Goal: Obtain resource: Obtain resource

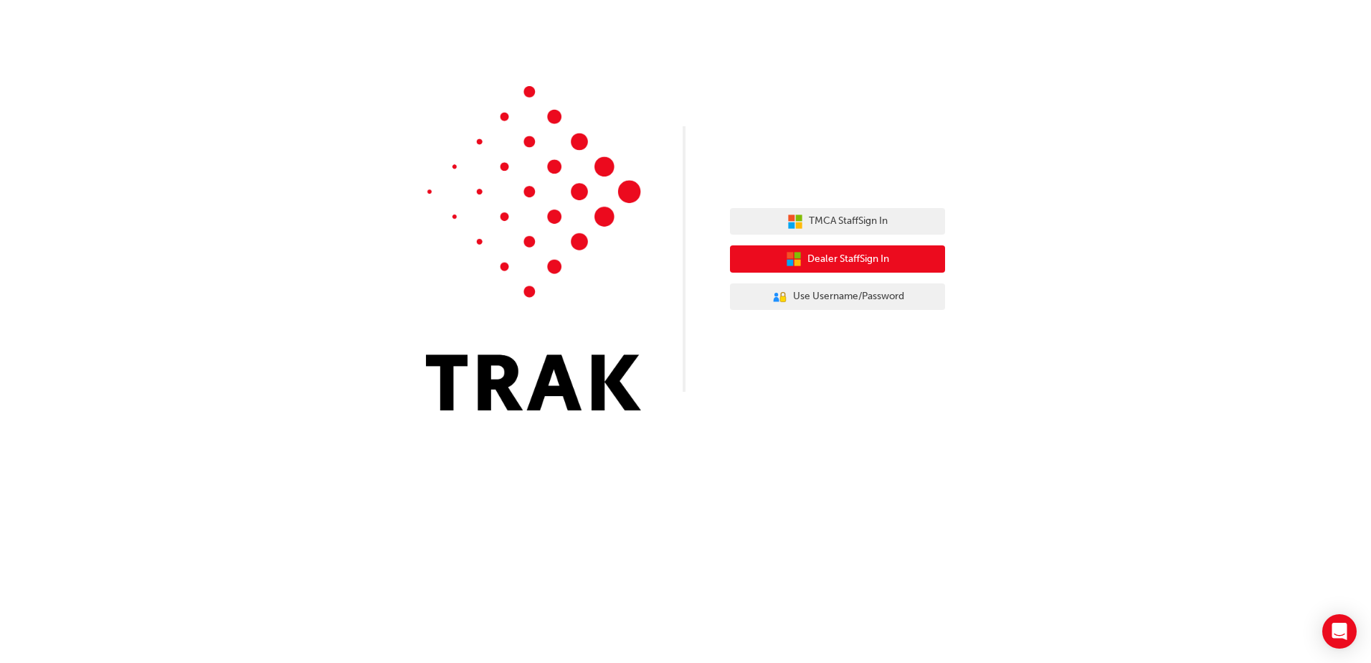
click at [832, 252] on span "Dealer Staff Sign In" at bounding box center [849, 259] width 82 height 16
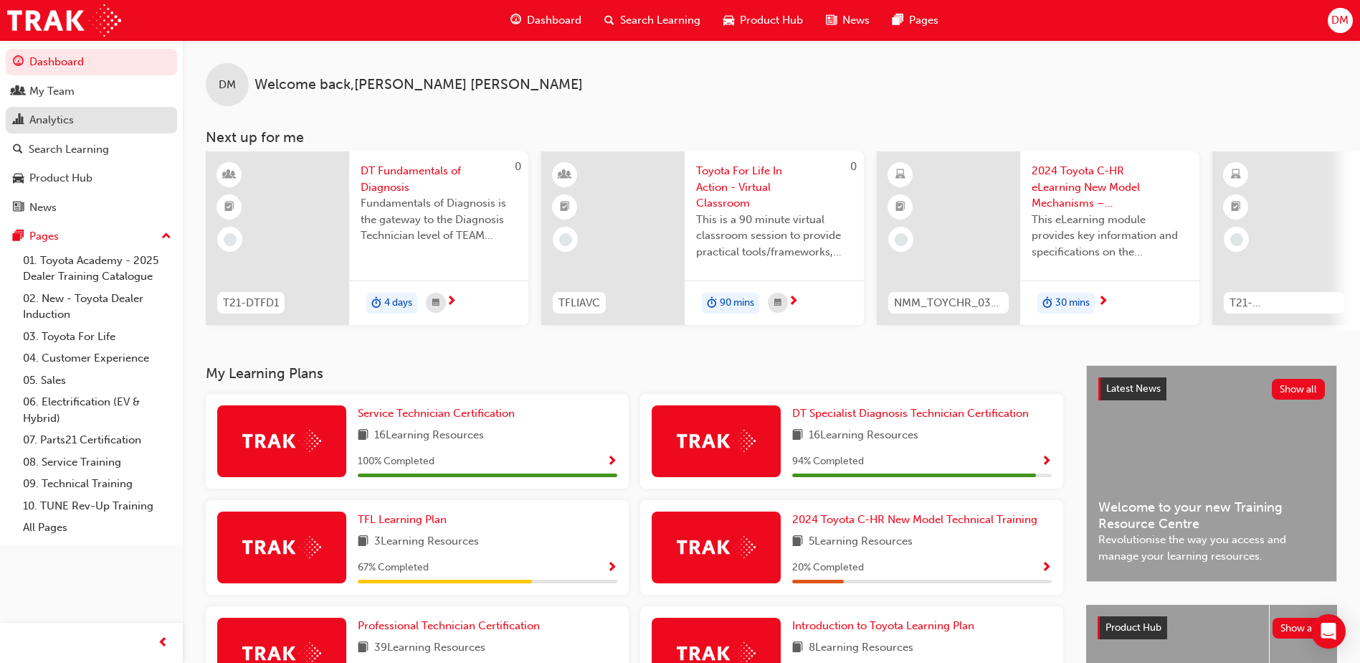
click at [60, 114] on div "Analytics" at bounding box center [51, 120] width 44 height 16
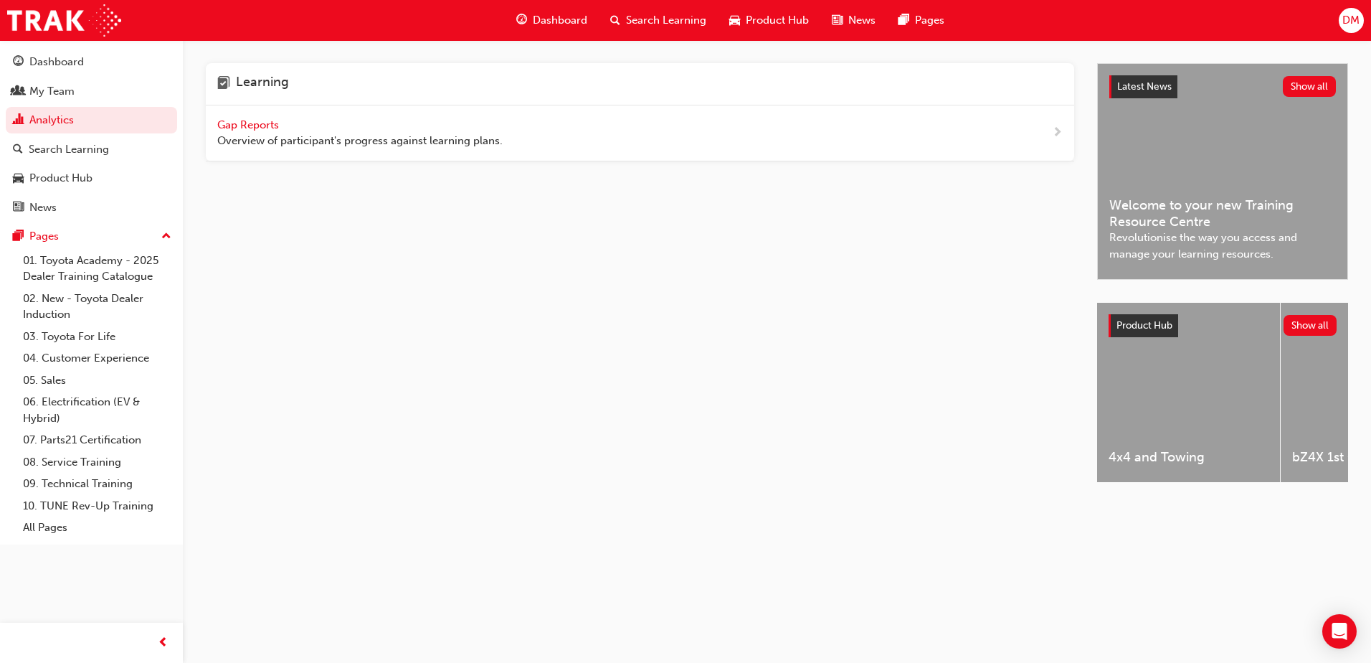
click at [270, 125] on span "Gap Reports" at bounding box center [249, 124] width 65 height 13
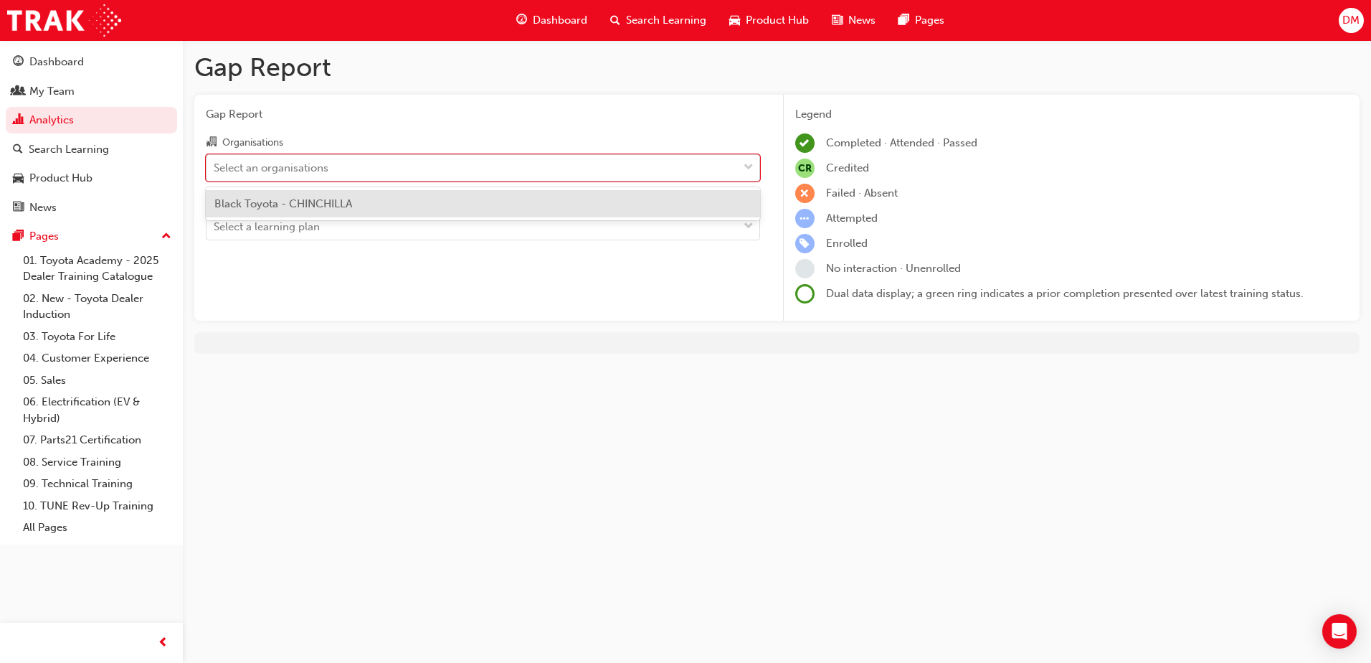
click at [313, 169] on div "Select an organisations" at bounding box center [271, 167] width 115 height 16
click at [215, 169] on input "Organisations option Black Toyota - CHINCHILLA focused, 1 of 1. 1 result availa…" at bounding box center [214, 167] width 1 height 12
click at [306, 204] on span "Black Toyota - CHINCHILLA" at bounding box center [283, 203] width 138 height 13
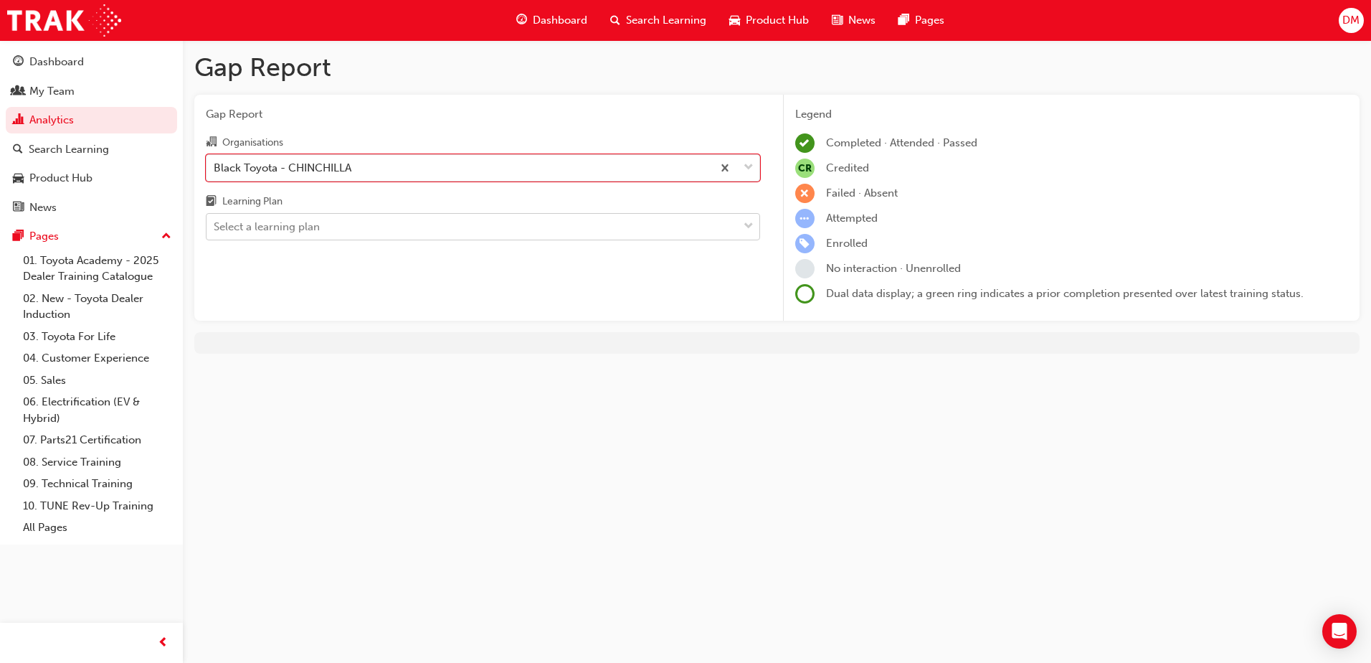
click at [306, 226] on div "Select a learning plan" at bounding box center [267, 227] width 106 height 16
click at [215, 226] on input "Learning Plan Select a learning plan" at bounding box center [214, 226] width 1 height 12
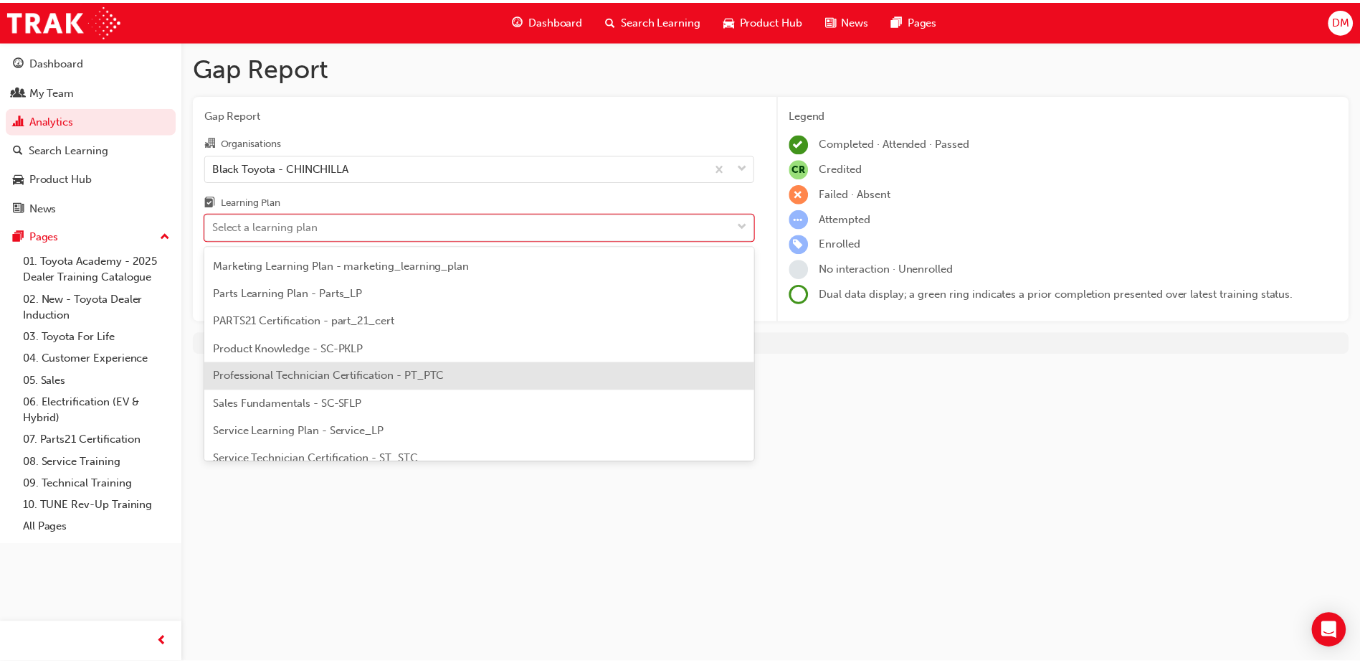
scroll to position [430, 0]
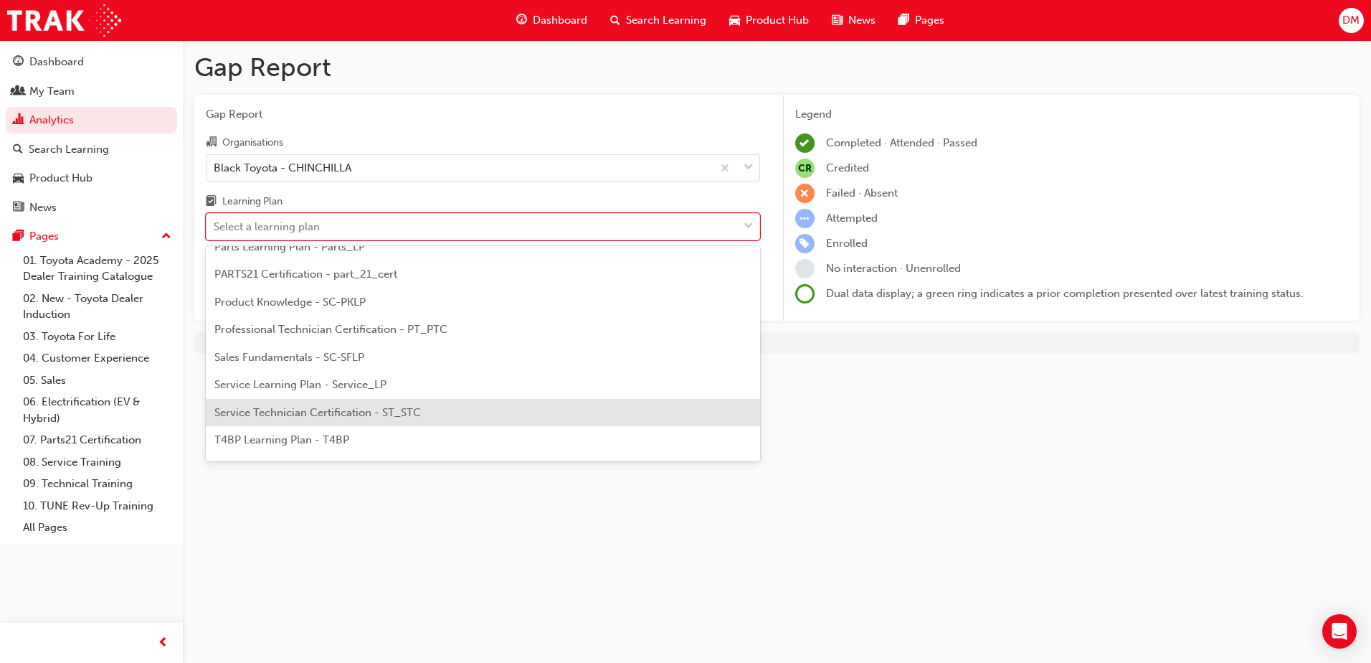
click at [313, 407] on span "Service Technician Certification - ST_STC" at bounding box center [317, 412] width 207 height 13
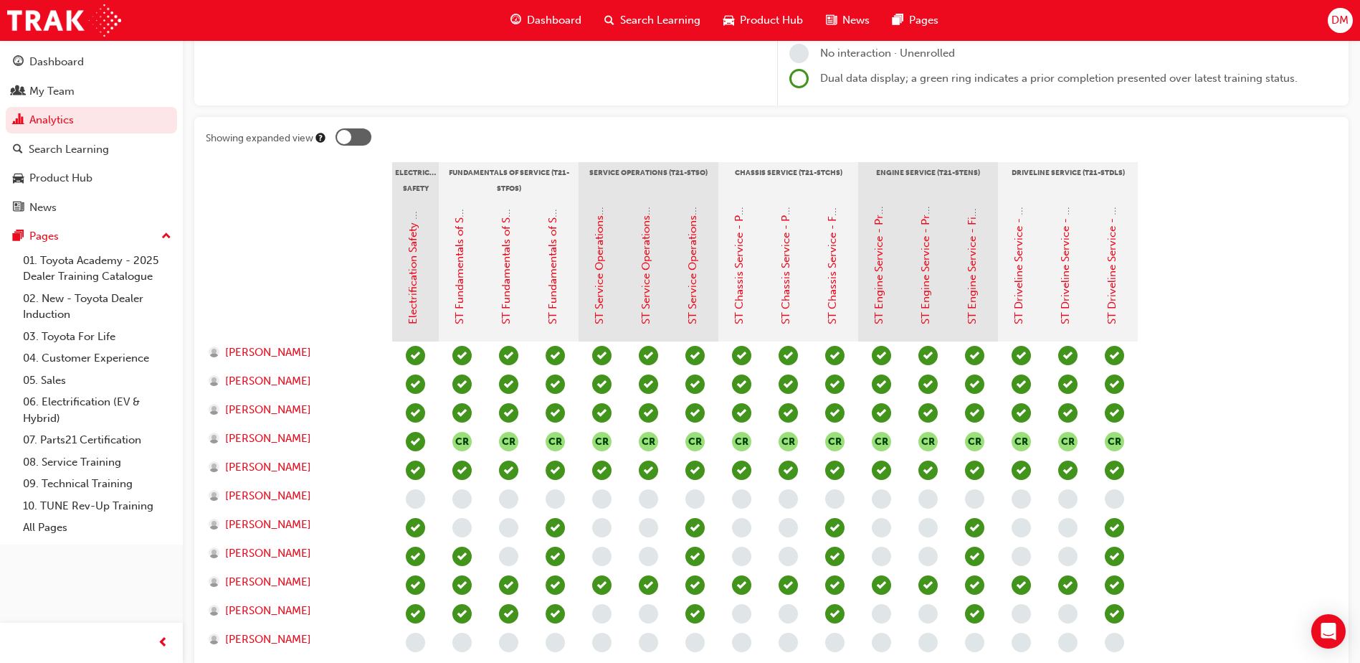
scroll to position [287, 0]
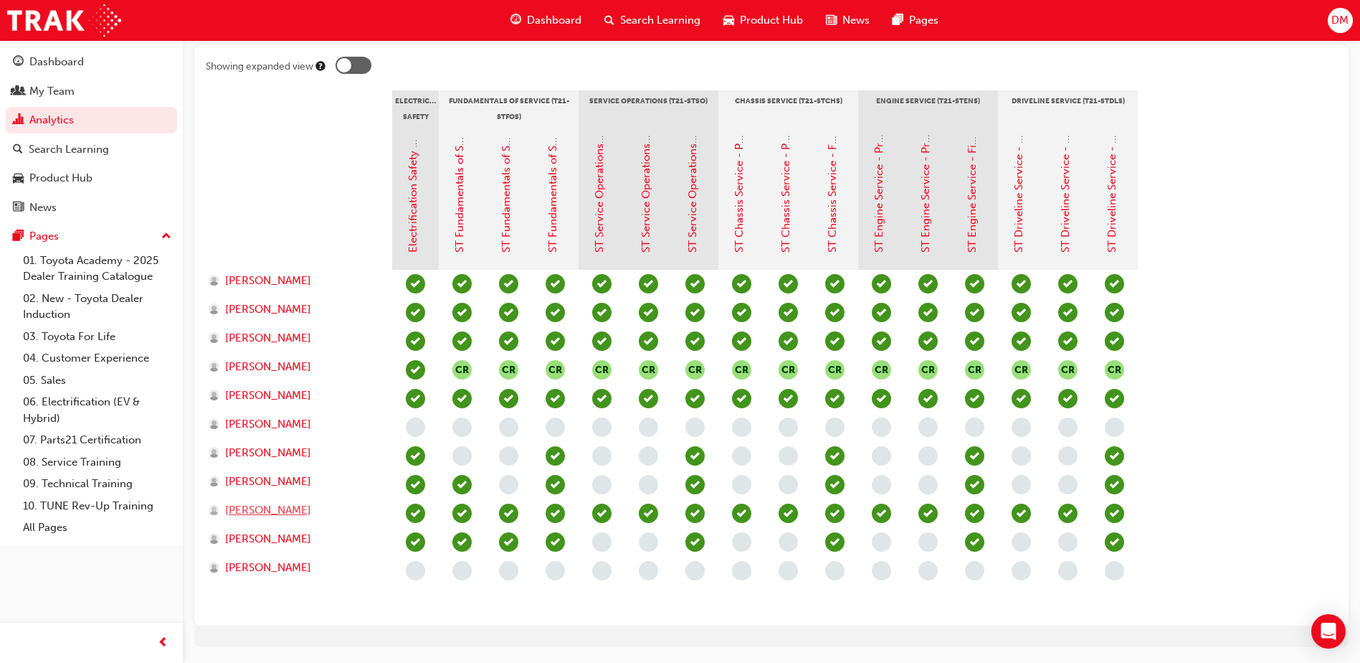
click at [256, 508] on span "[PERSON_NAME]" at bounding box center [268, 510] width 86 height 16
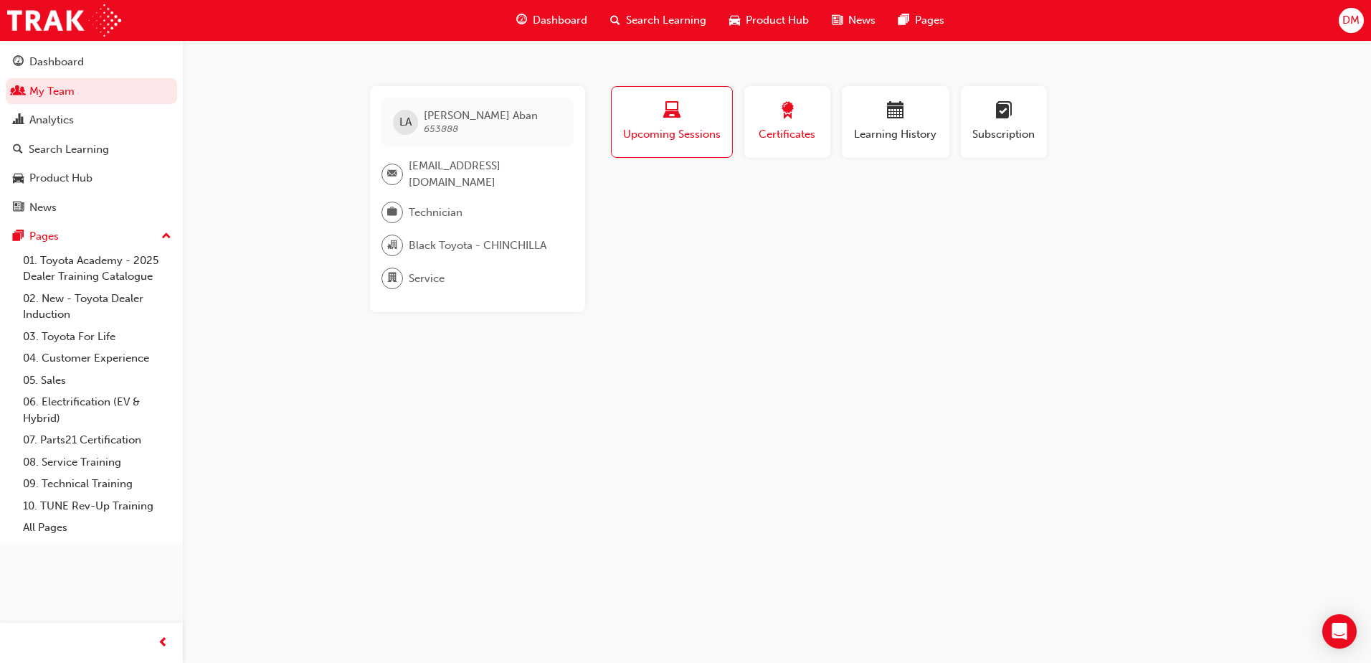
click at [798, 124] on div "Certificates" at bounding box center [787, 122] width 65 height 41
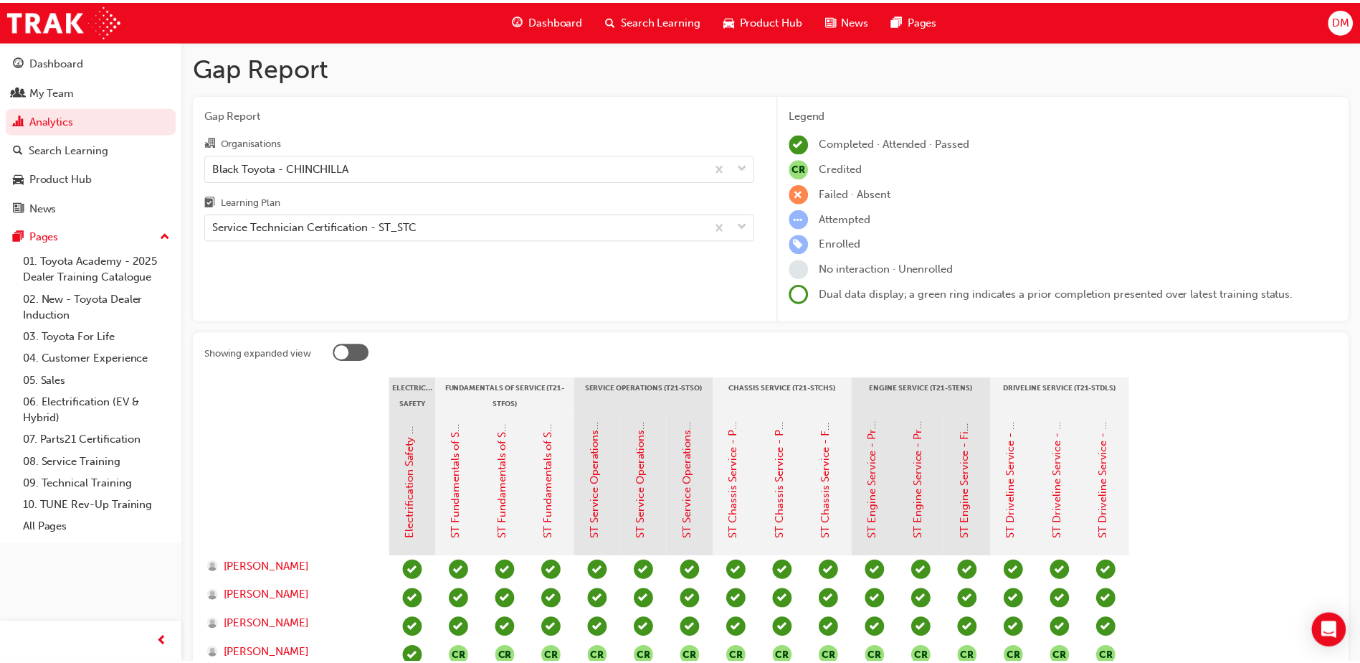
scroll to position [287, 0]
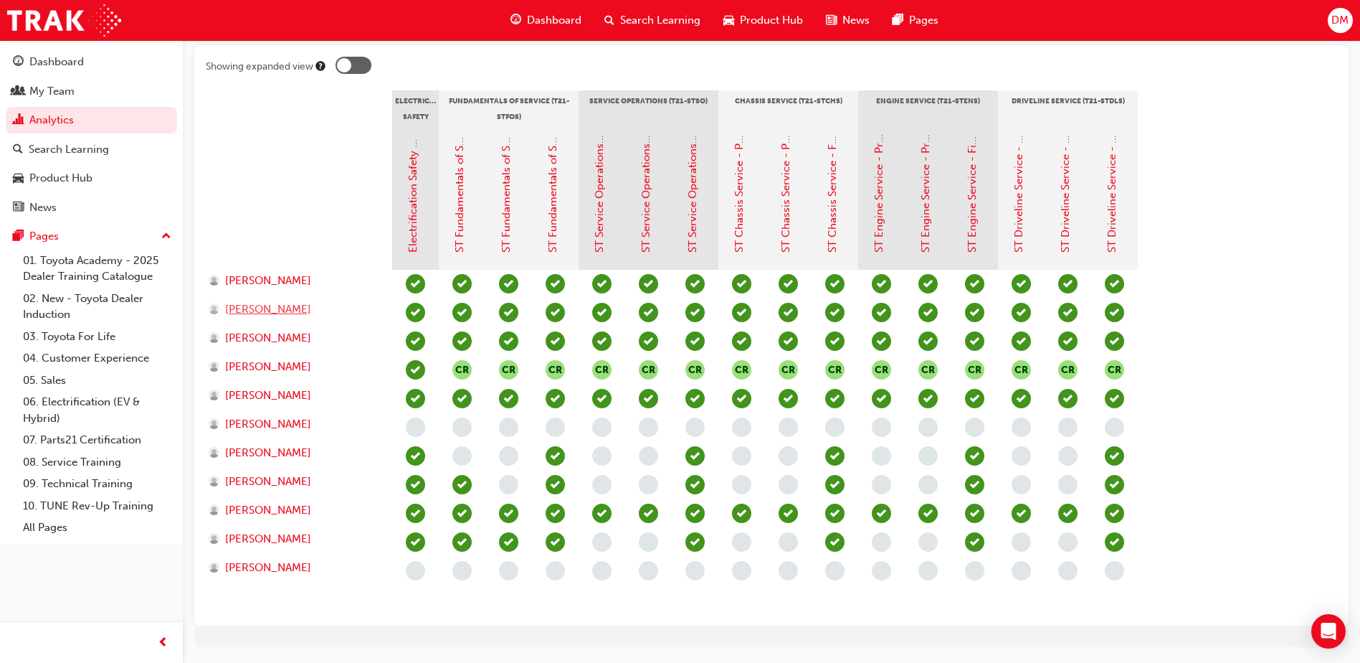
click at [264, 308] on span "[PERSON_NAME]" at bounding box center [268, 309] width 86 height 16
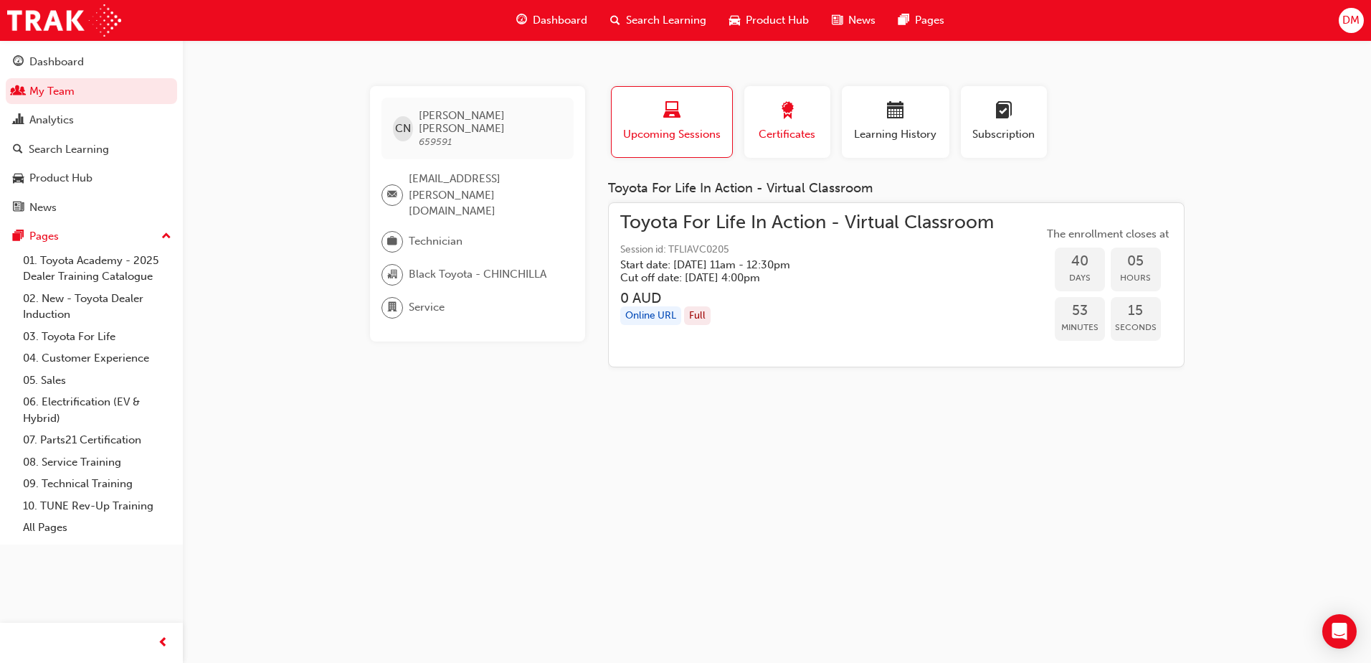
click at [795, 113] on span "award-icon" at bounding box center [787, 111] width 17 height 19
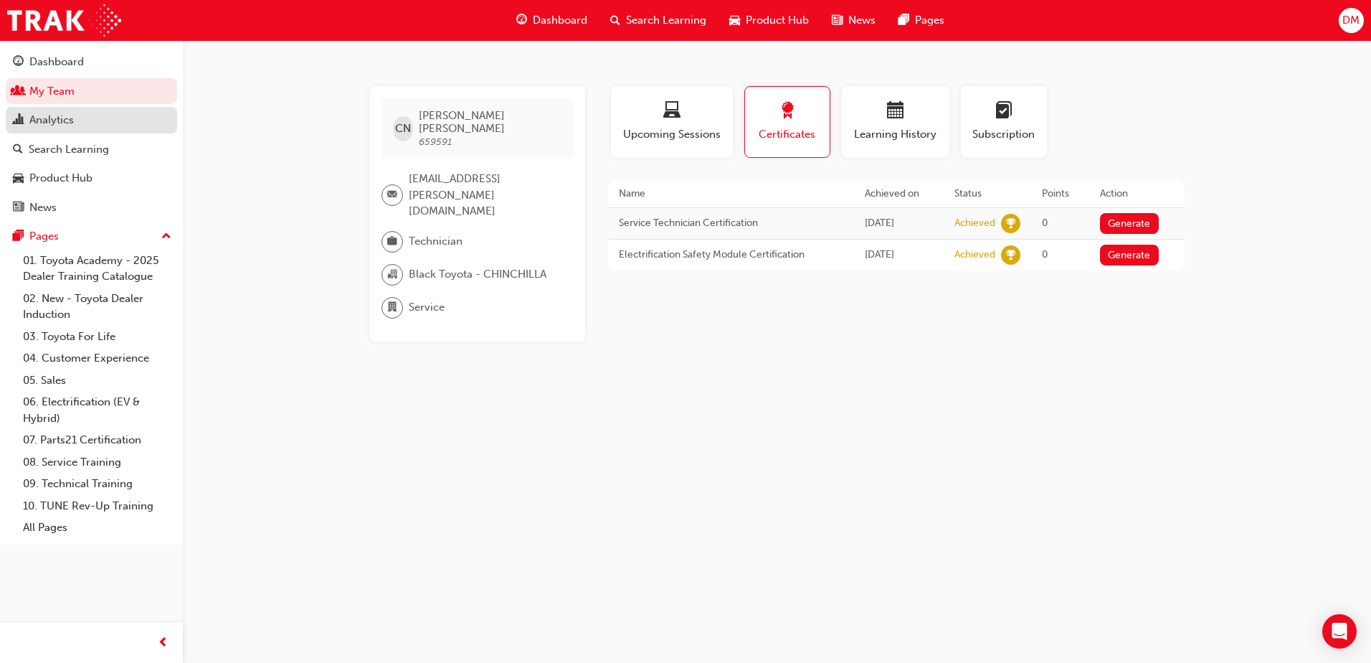
click at [90, 123] on div "Analytics" at bounding box center [91, 120] width 157 height 18
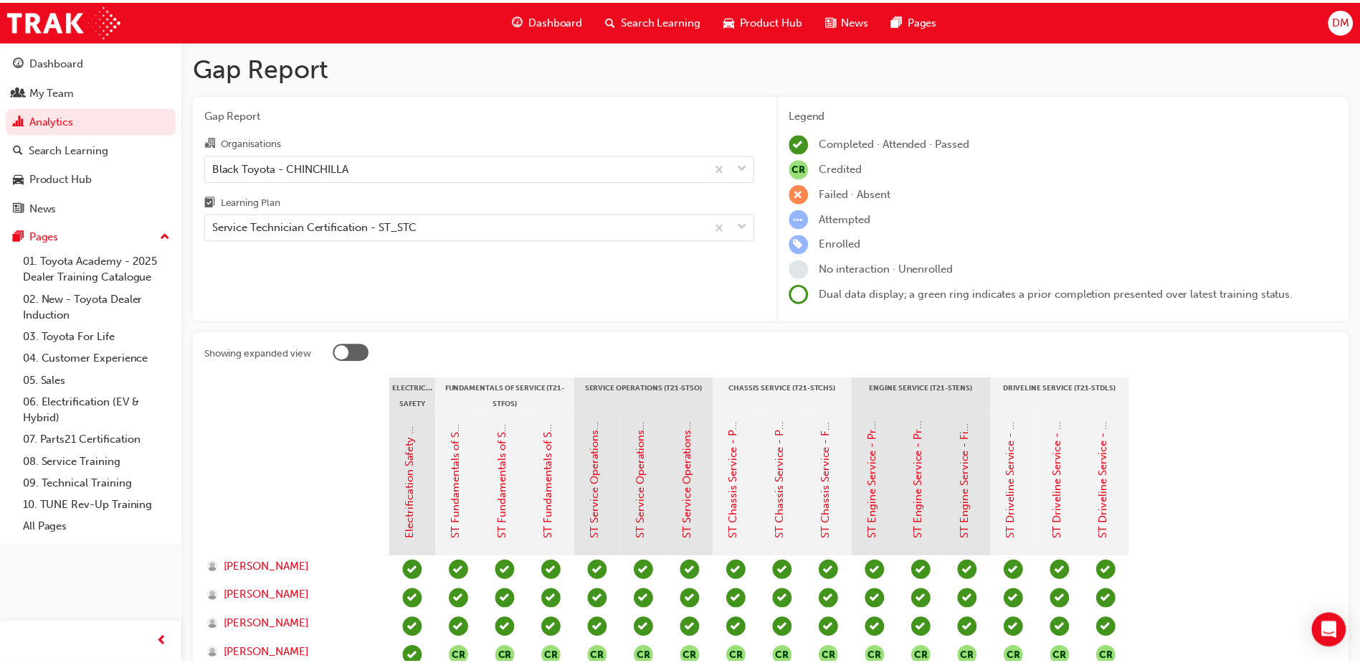
scroll to position [287, 0]
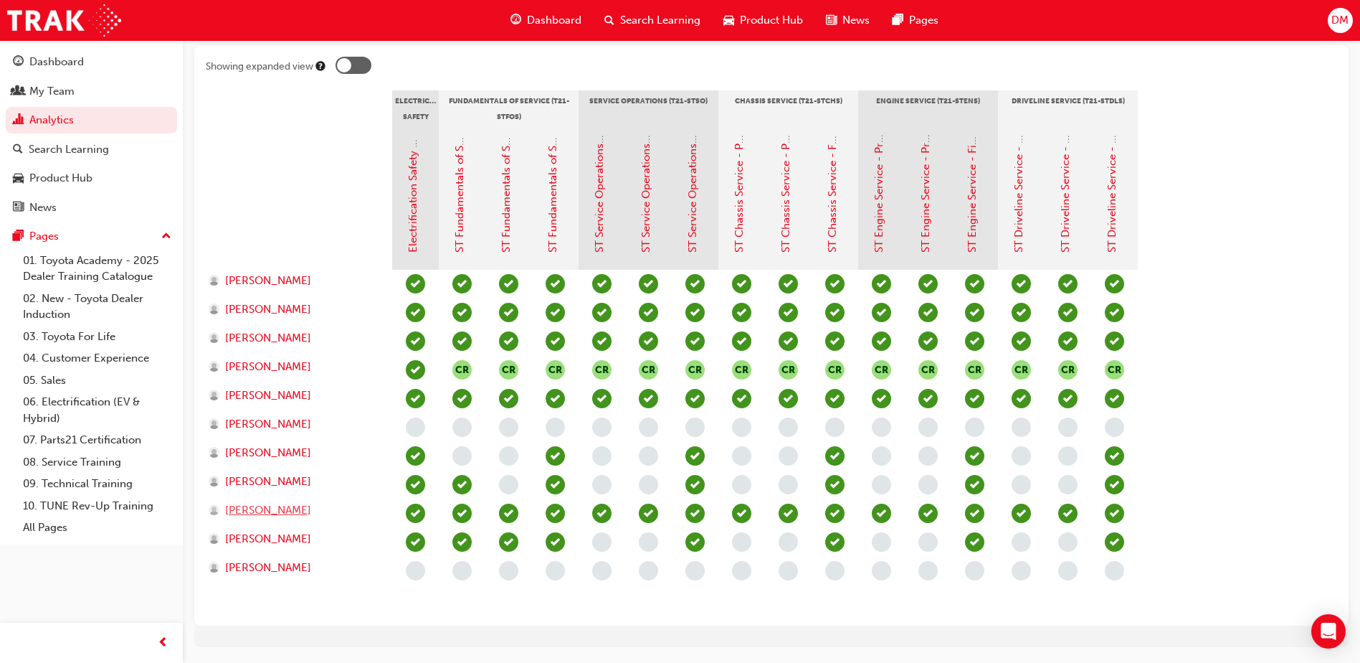
click at [278, 511] on span "[PERSON_NAME]" at bounding box center [268, 510] width 86 height 16
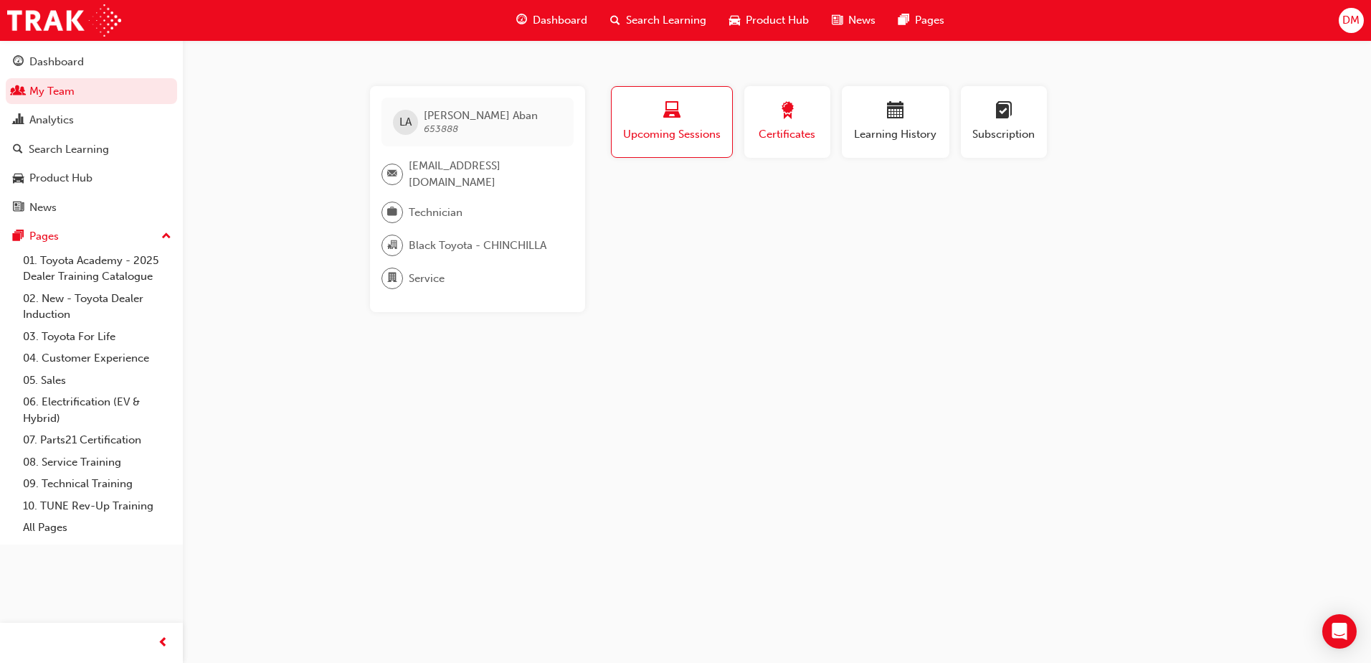
click at [817, 125] on div "Certificates" at bounding box center [787, 122] width 65 height 41
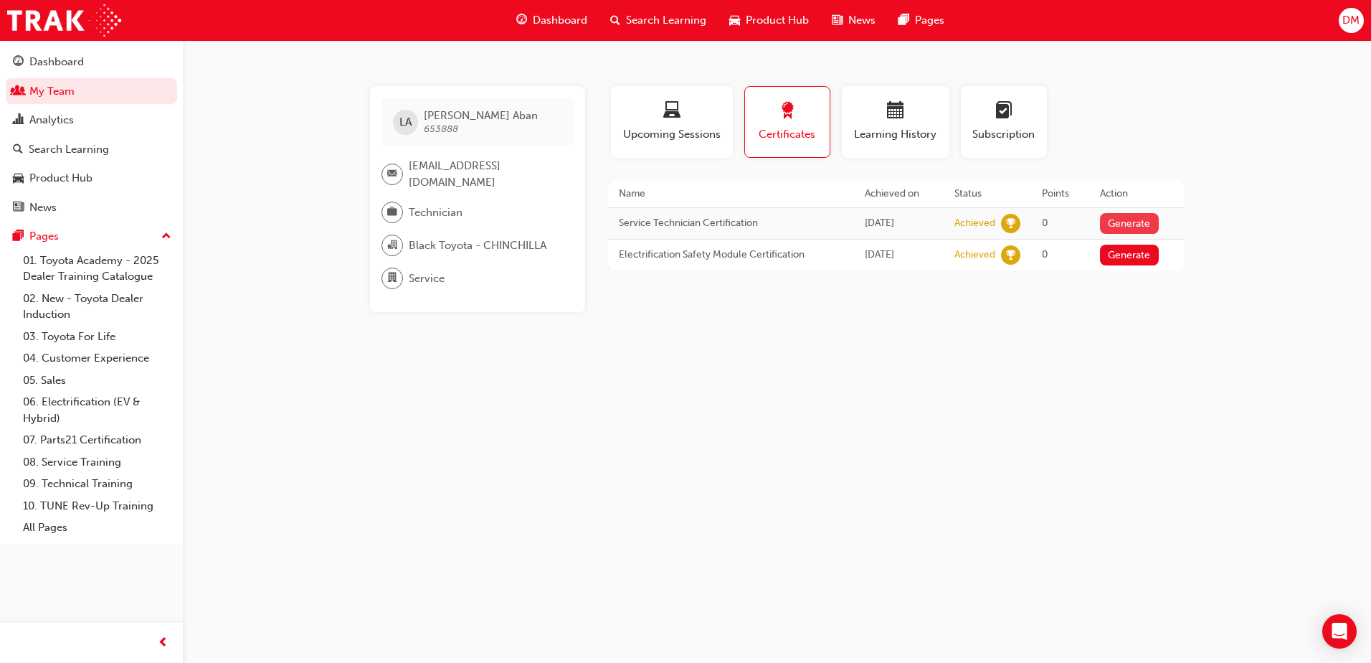
click at [1143, 222] on button "Generate" at bounding box center [1129, 223] width 59 height 21
click at [1126, 253] on button "Generate" at bounding box center [1122, 253] width 59 height 21
click at [1122, 223] on link "Download PDF" at bounding box center [1126, 222] width 66 height 12
click at [1115, 253] on link "Download PDF" at bounding box center [1126, 252] width 66 height 12
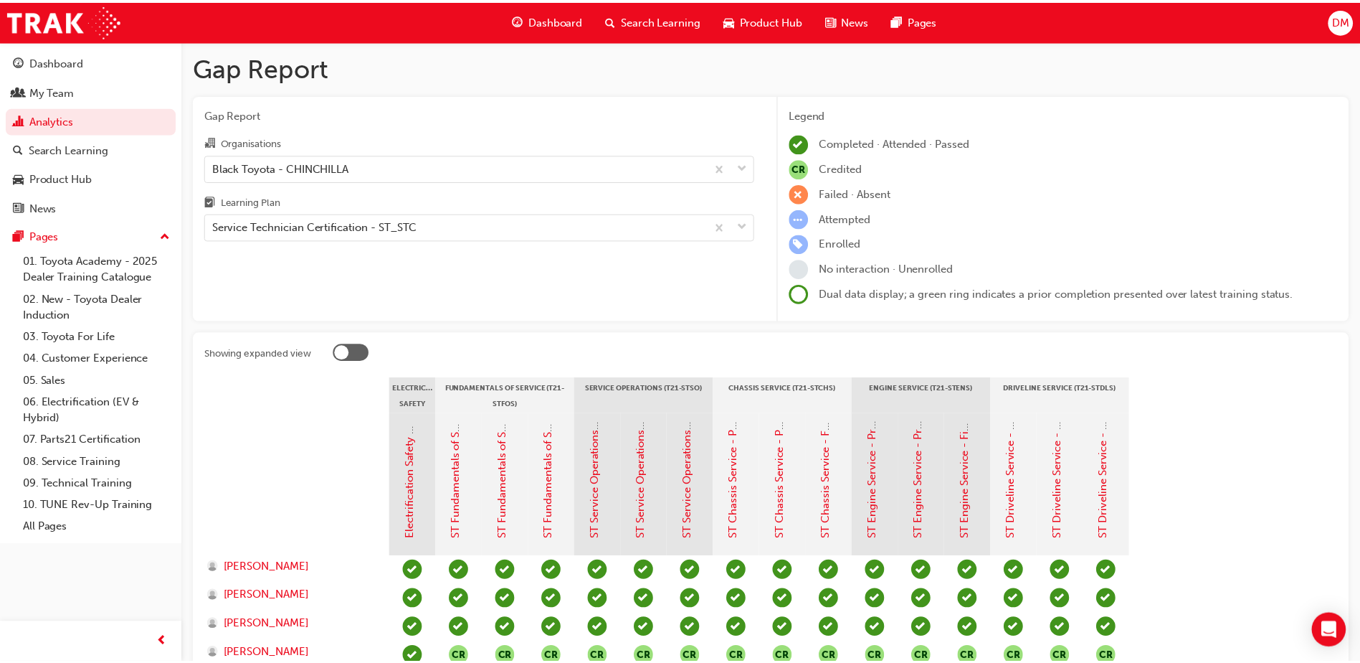
scroll to position [287, 0]
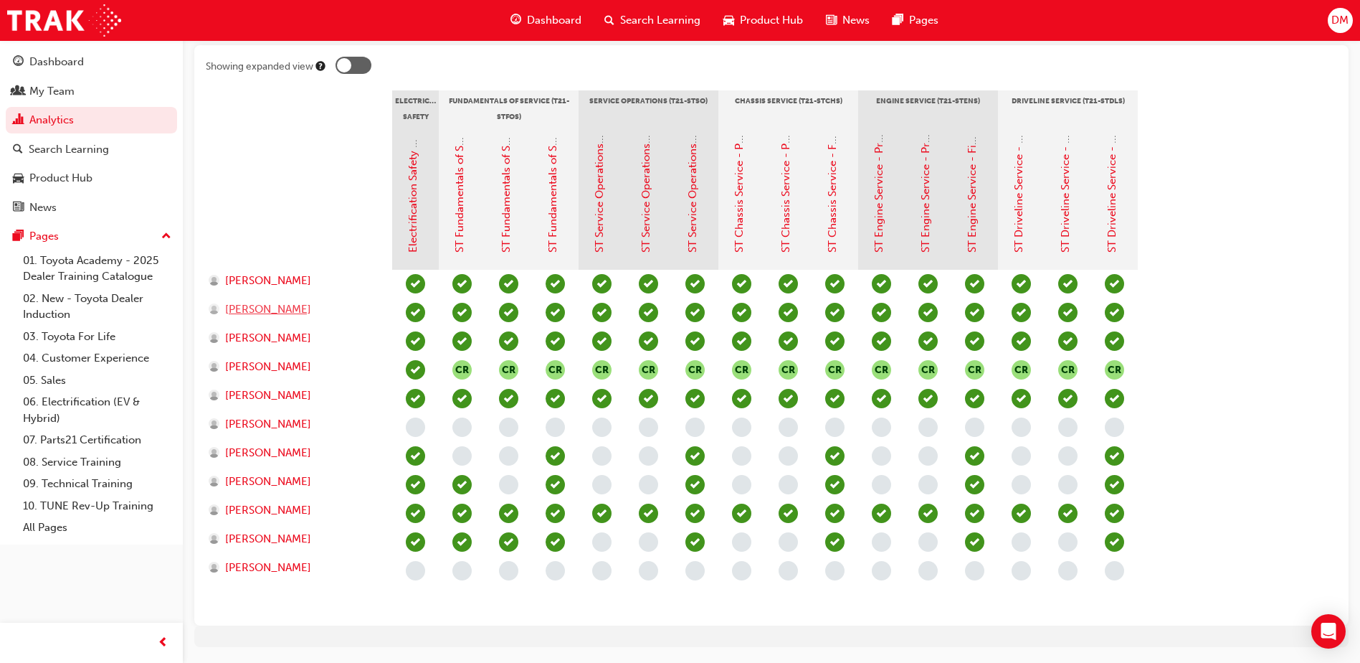
click at [266, 308] on span "[PERSON_NAME]" at bounding box center [268, 309] width 86 height 16
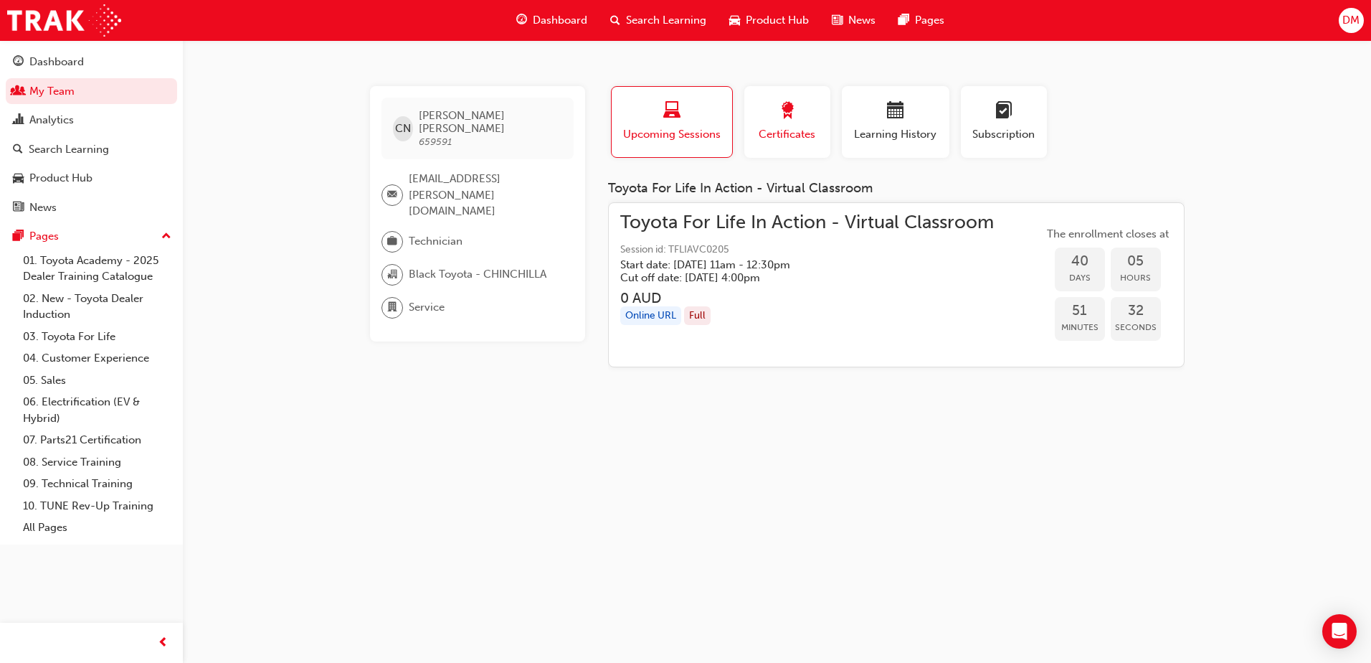
click at [785, 131] on span "Certificates" at bounding box center [787, 134] width 65 height 16
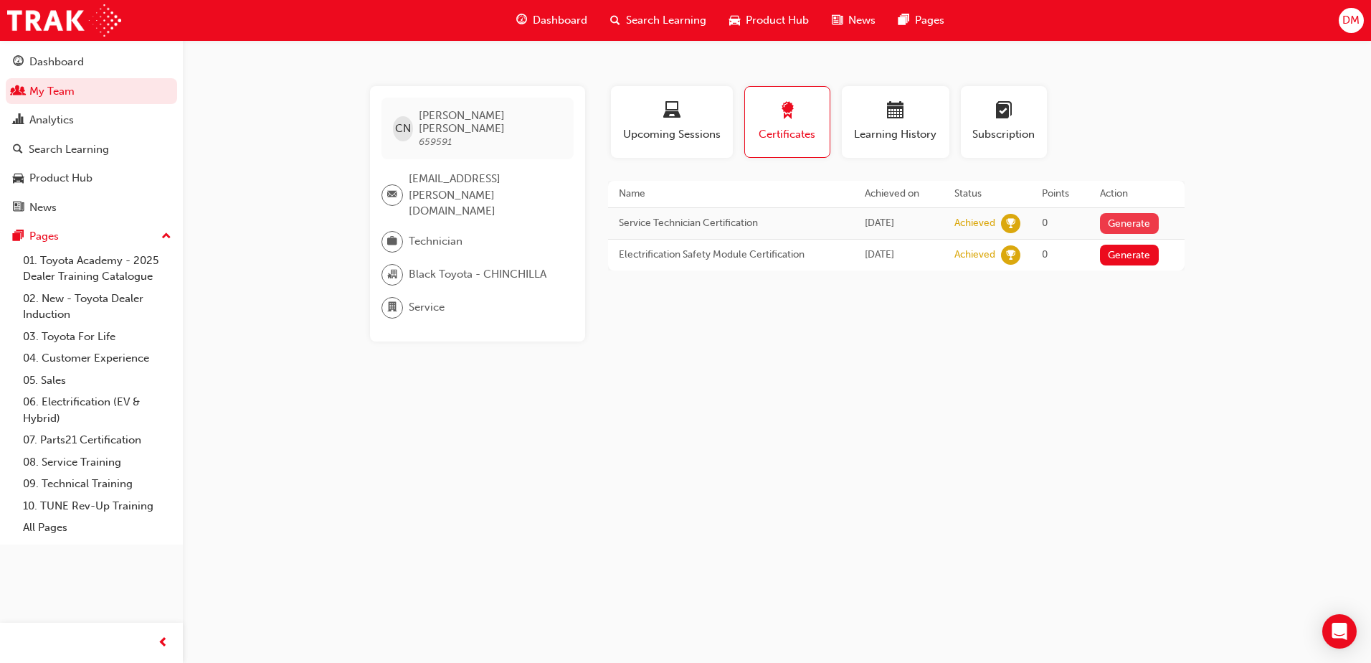
click at [1137, 222] on button "Generate" at bounding box center [1129, 223] width 59 height 21
click at [1130, 255] on button "Generate" at bounding box center [1129, 255] width 59 height 21
click at [1132, 220] on link "Download PDF" at bounding box center [1126, 222] width 66 height 12
click at [1132, 252] on link "Download PDF" at bounding box center [1126, 252] width 66 height 12
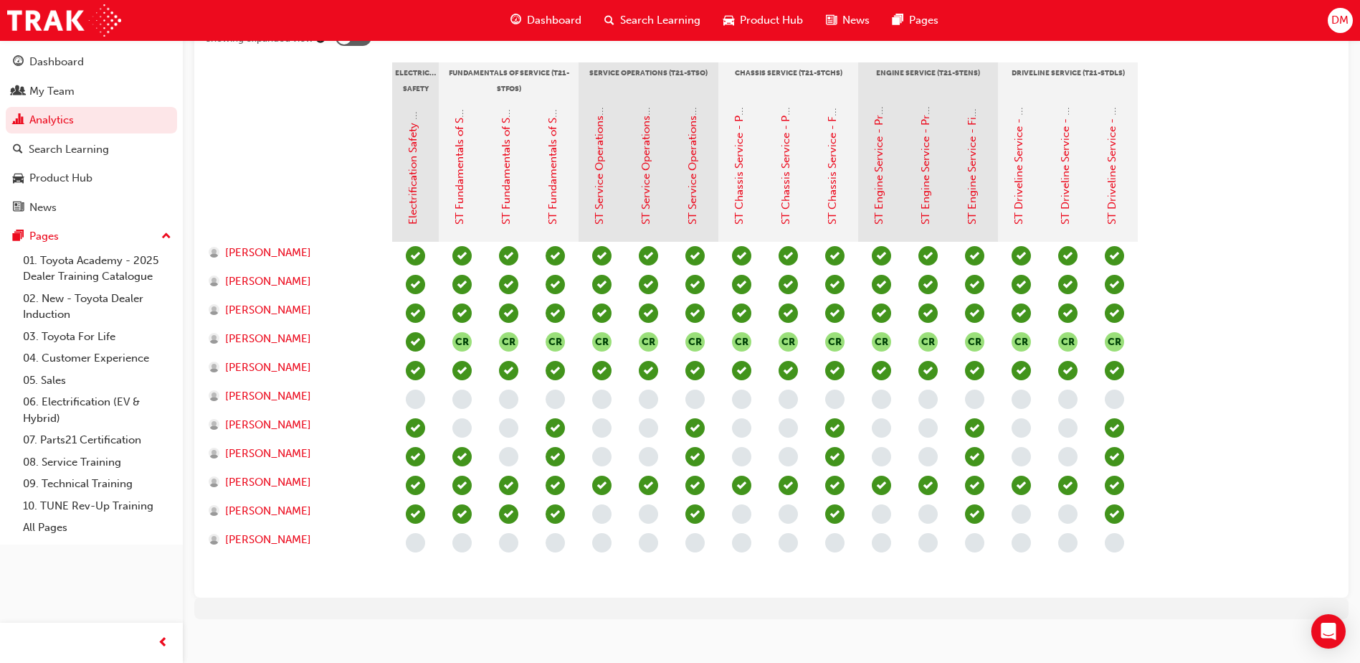
scroll to position [330, 0]
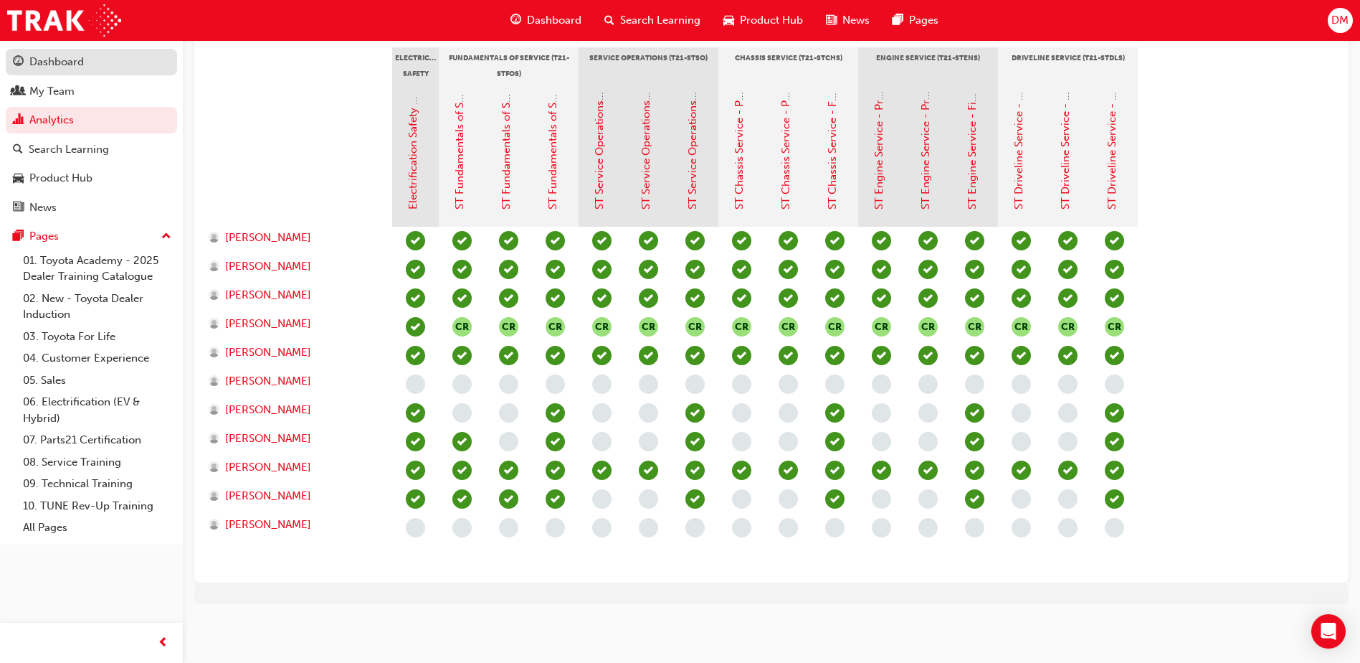
click at [111, 60] on div "Dashboard" at bounding box center [91, 62] width 157 height 18
